Goal: Transaction & Acquisition: Purchase product/service

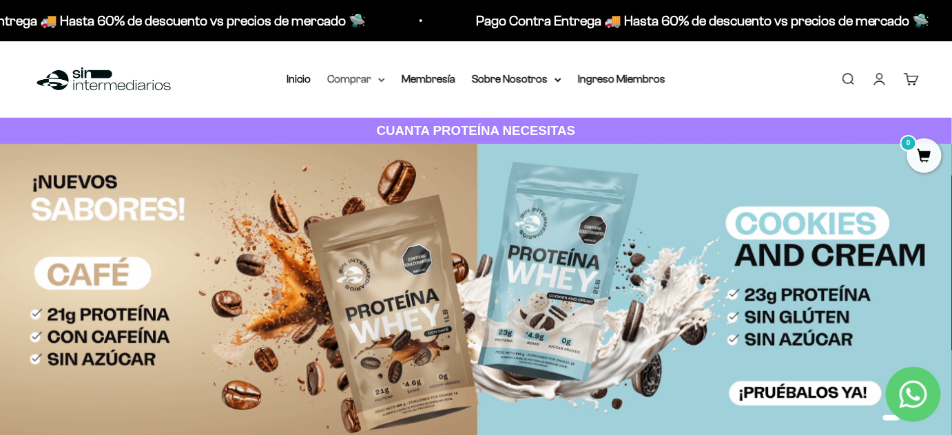
click at [375, 81] on summary "Comprar" at bounding box center [356, 79] width 58 height 18
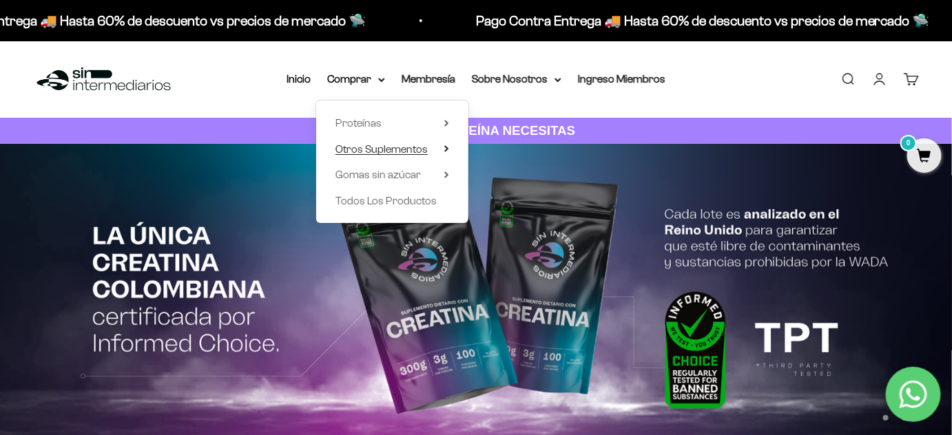
click at [398, 145] on span "Otros Suplementos" at bounding box center [382, 149] width 92 height 12
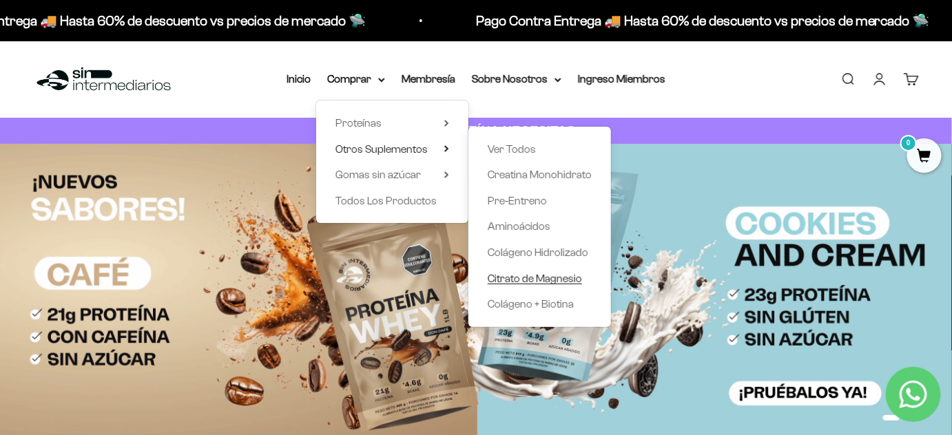
click at [529, 273] on span "Citrato de Magnesio" at bounding box center [535, 279] width 94 height 12
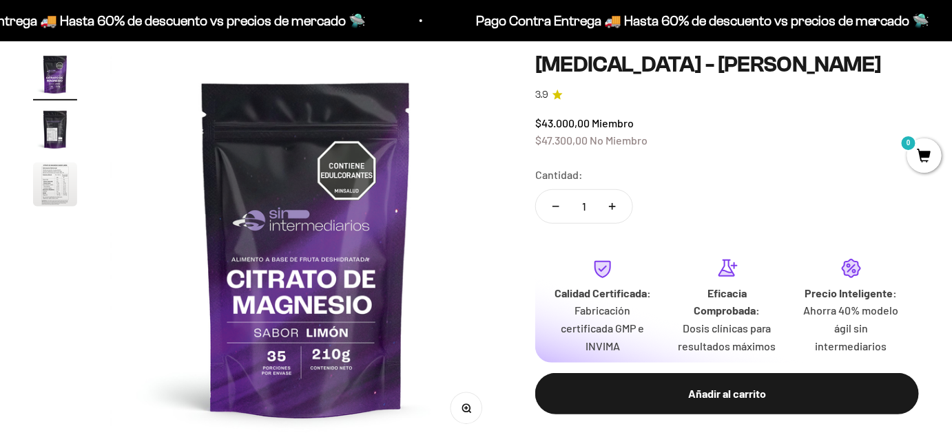
scroll to position [40, 0]
click at [65, 143] on img "Ir al artículo 2" at bounding box center [55, 129] width 44 height 44
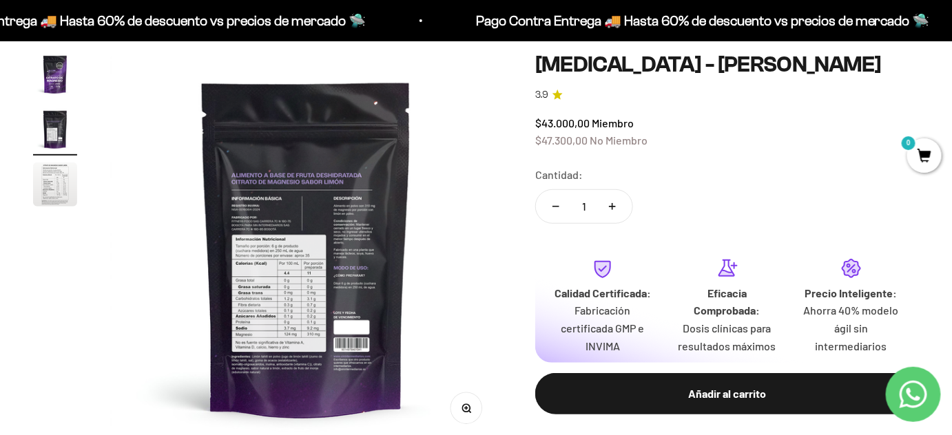
click at [64, 184] on img "Ir al artículo 3" at bounding box center [55, 185] width 44 height 44
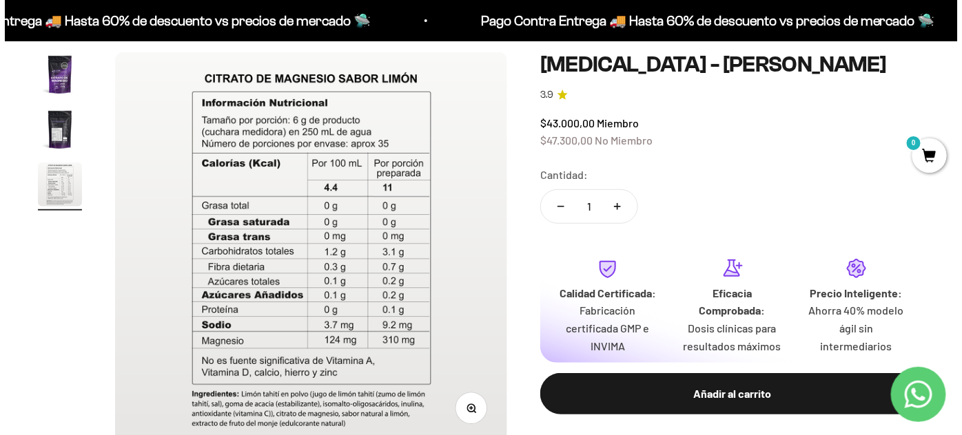
scroll to position [0, 0]
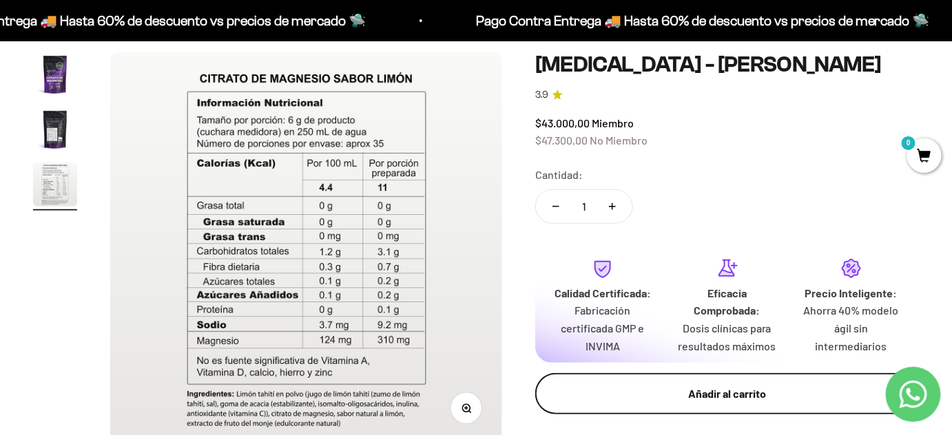
click at [740, 391] on div "Añadir al carrito" at bounding box center [727, 394] width 329 height 18
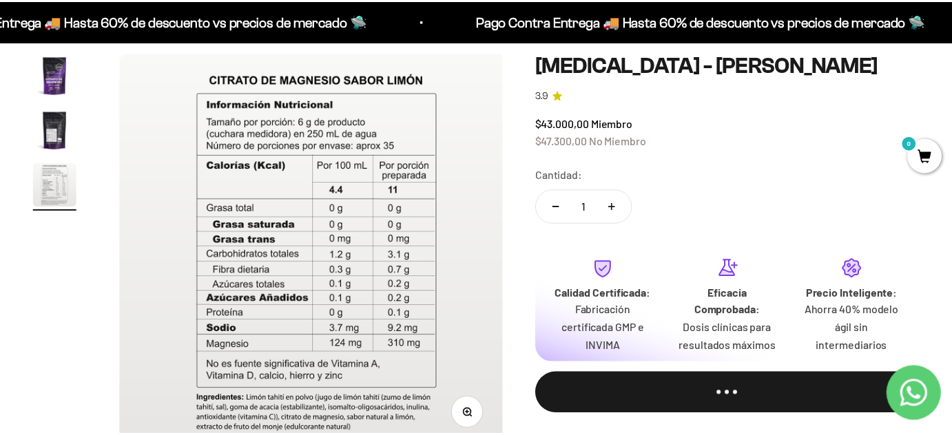
scroll to position [0, 811]
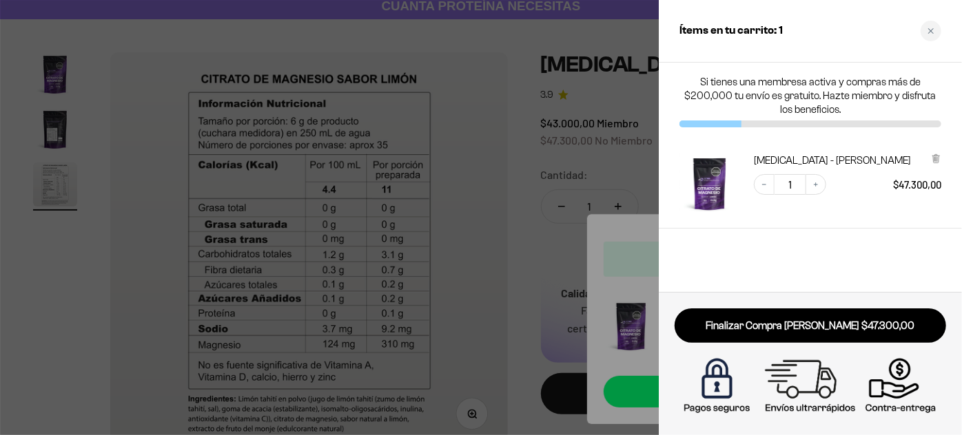
click at [508, 263] on div at bounding box center [481, 217] width 962 height 435
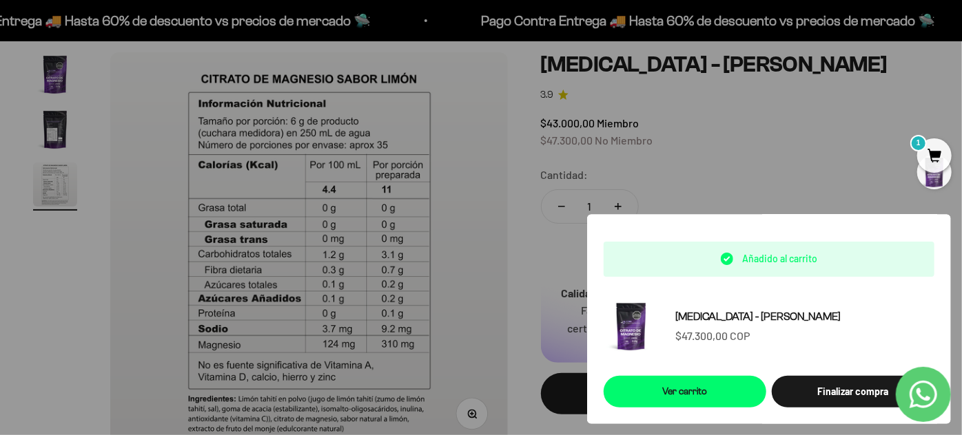
click at [513, 156] on div at bounding box center [481, 217] width 962 height 435
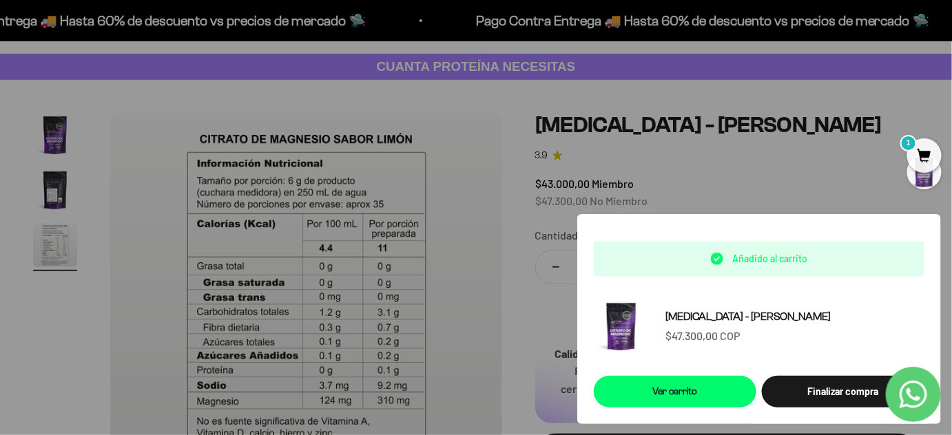
scroll to position [62, 0]
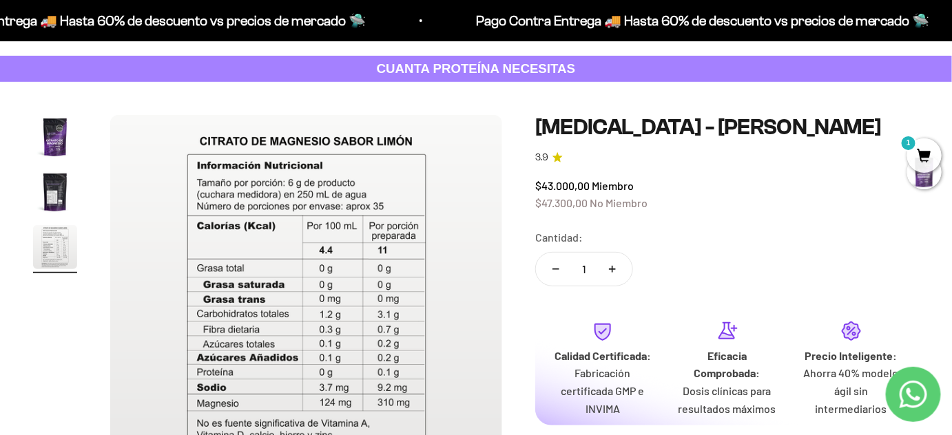
click at [922, 151] on span "1" at bounding box center [924, 155] width 34 height 34
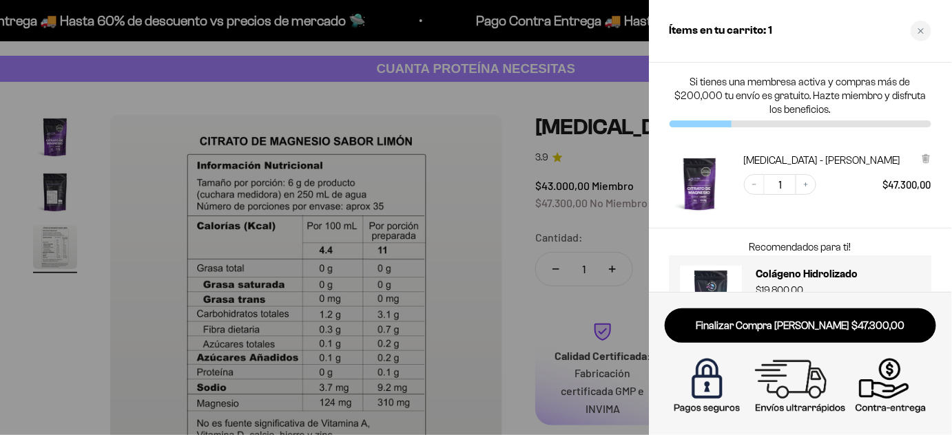
scroll to position [0, 811]
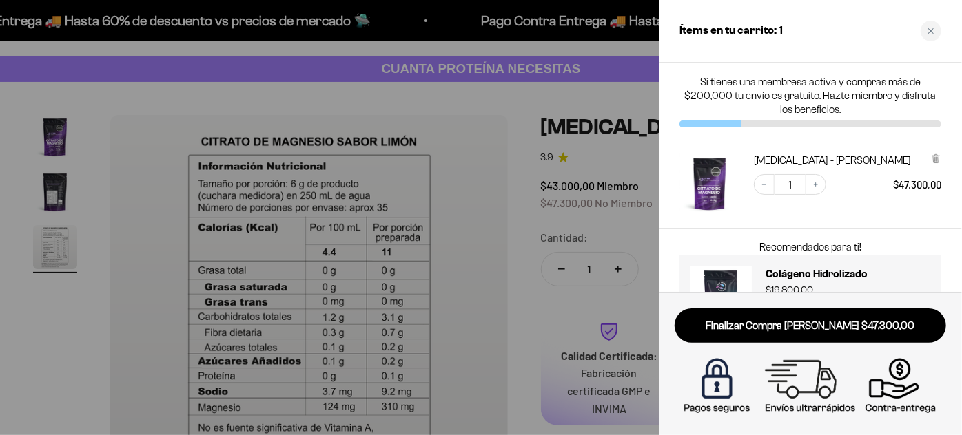
click at [596, 94] on div at bounding box center [481, 217] width 962 height 435
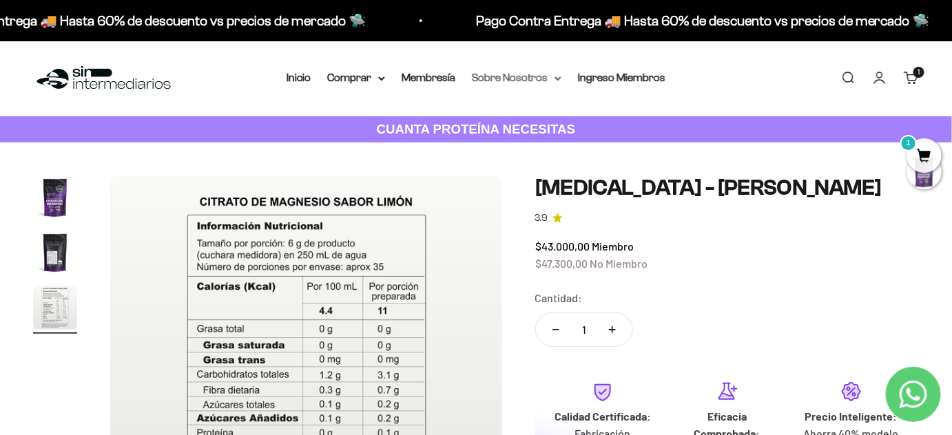
scroll to position [0, 0]
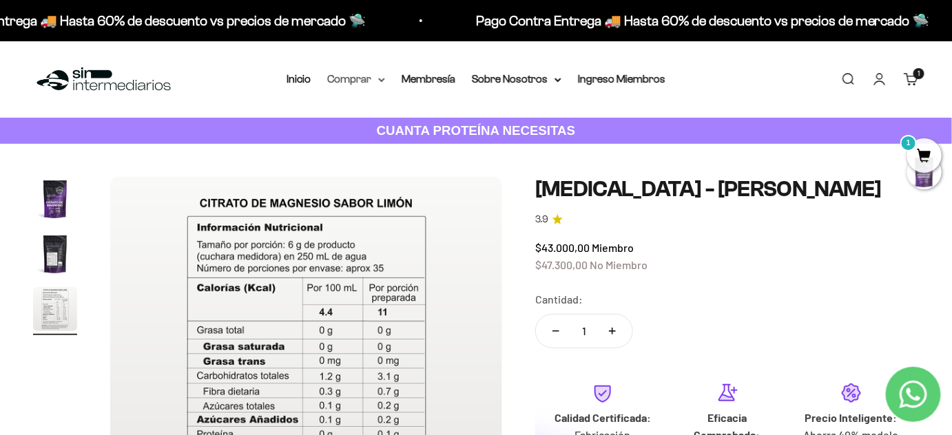
click at [378, 76] on summary "Comprar" at bounding box center [356, 79] width 58 height 18
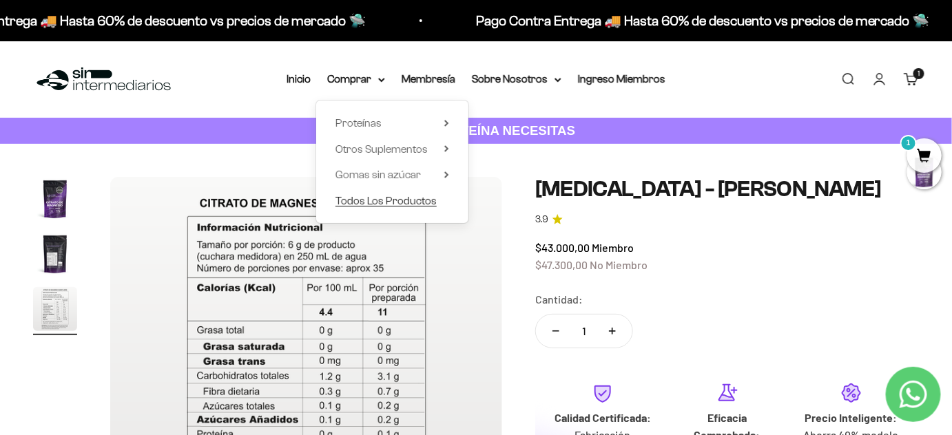
click at [417, 200] on span "Todos Los Productos" at bounding box center [386, 201] width 101 height 12
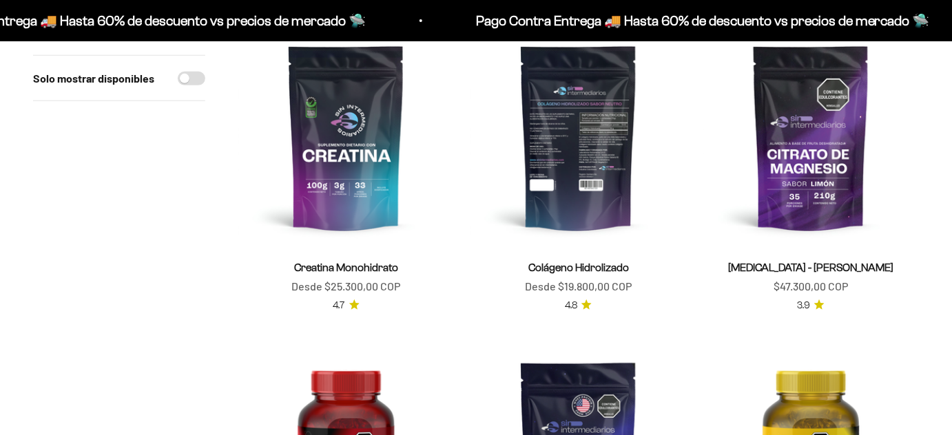
scroll to position [40, 0]
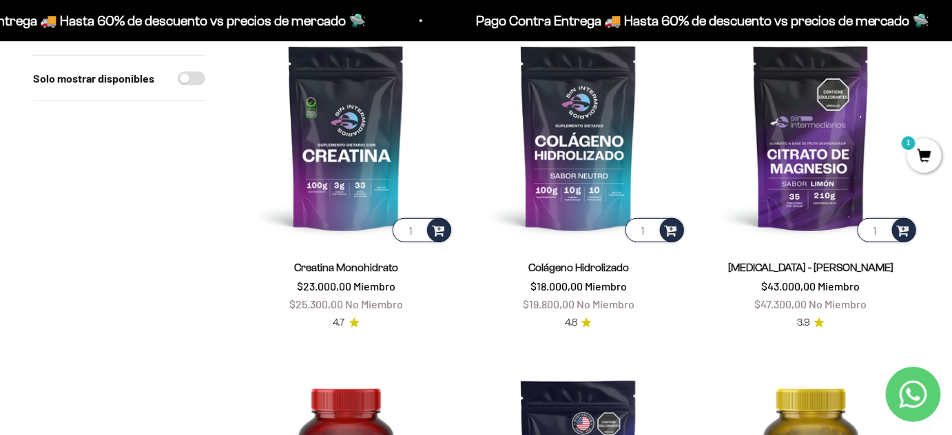
click at [185, 82] on input "Solo mostrar disponibles" at bounding box center [192, 79] width 28 height 14
checkbox input "true"
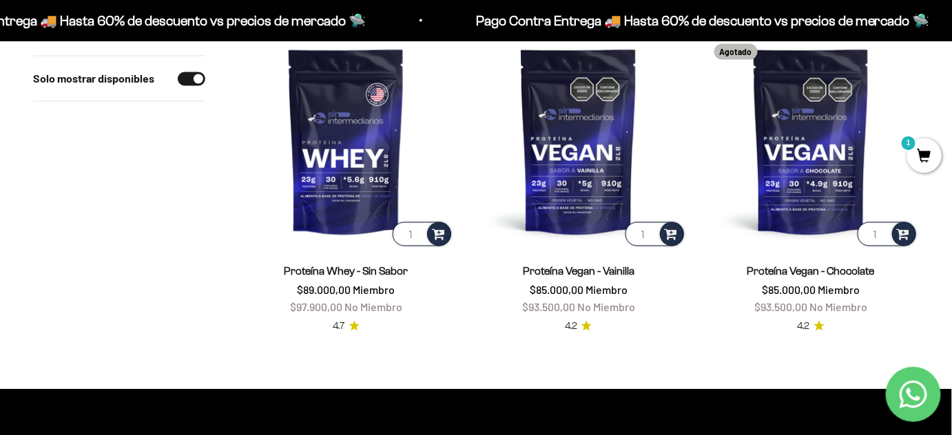
scroll to position [2542, 0]
